Goal: Subscribe to service/newsletter

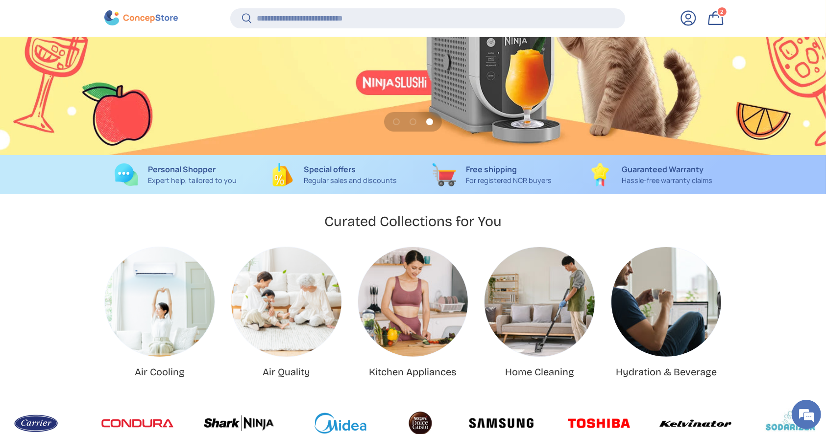
scroll to position [0, 1652]
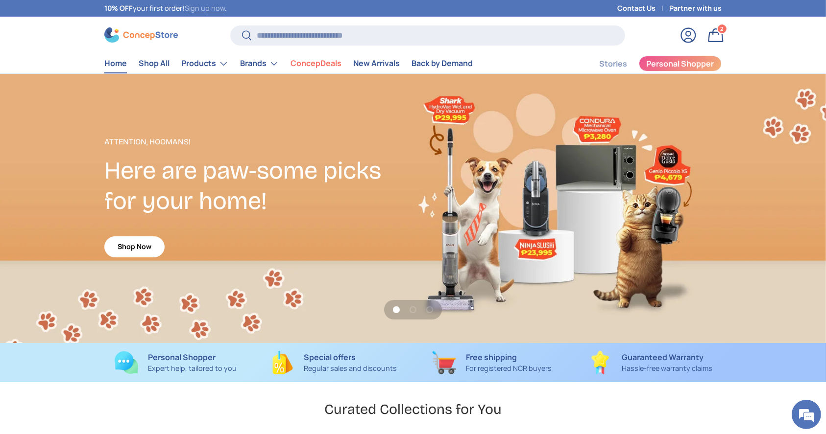
click at [215, 10] on link "Sign up now" at bounding box center [205, 7] width 40 height 9
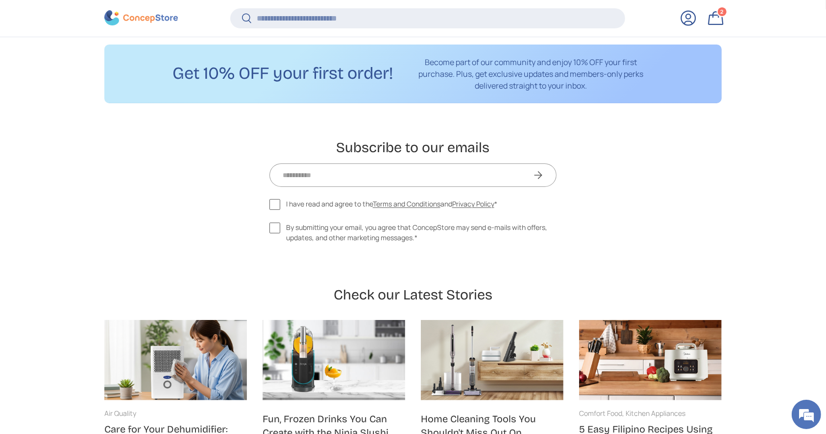
click at [462, 175] on input "Email" at bounding box center [408, 175] width 275 height 19
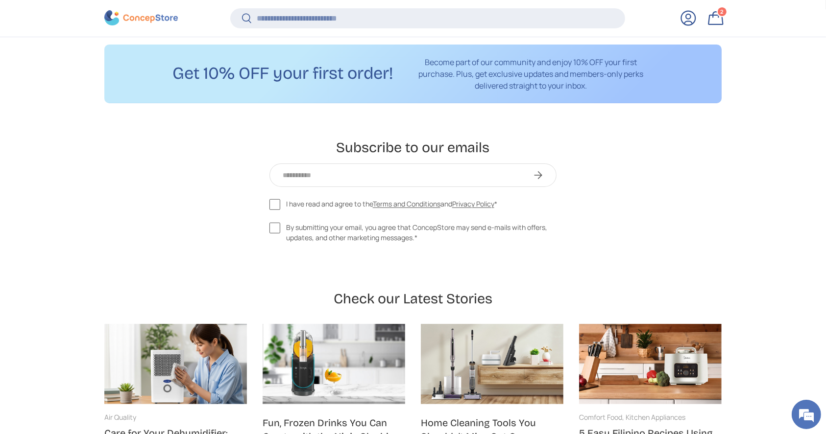
click at [655, 229] on div "Subscribe to our emails Email Subscribe I have read and agree to the Terms and …" at bounding box center [412, 197] width 617 height 117
